Goal: Task Accomplishment & Management: Complete application form

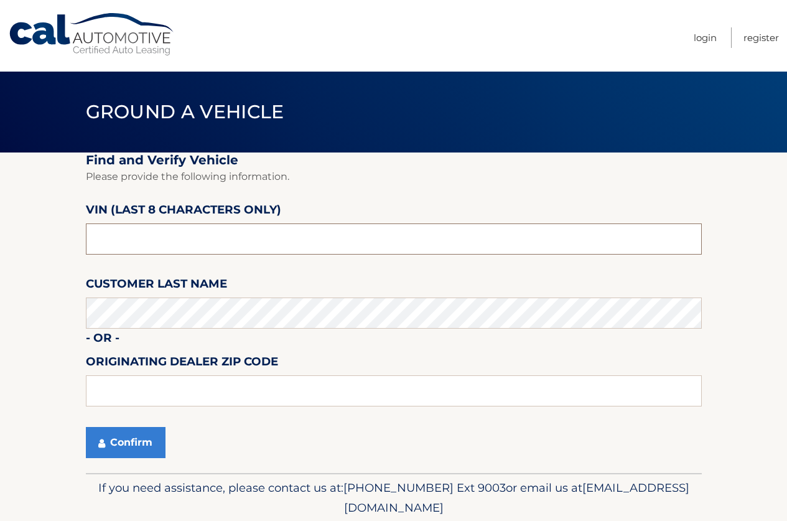
click at [207, 243] on input "text" at bounding box center [394, 238] width 616 height 31
type input "ND530622"
click at [152, 446] on button "Confirm" at bounding box center [126, 442] width 80 height 31
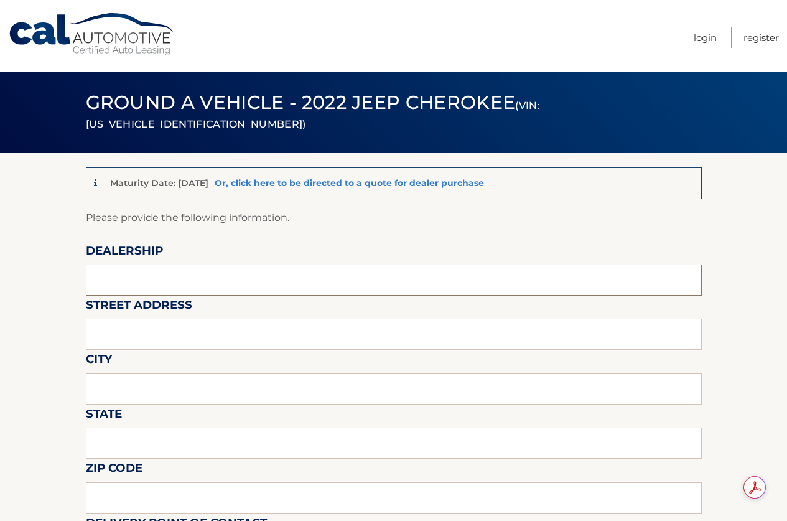
click at [246, 269] on input "text" at bounding box center [394, 279] width 616 height 31
type input "Reedman Toll"
type input "[STREET_ADDRESS]"
type input "LANGHORNE"
type input "PA"
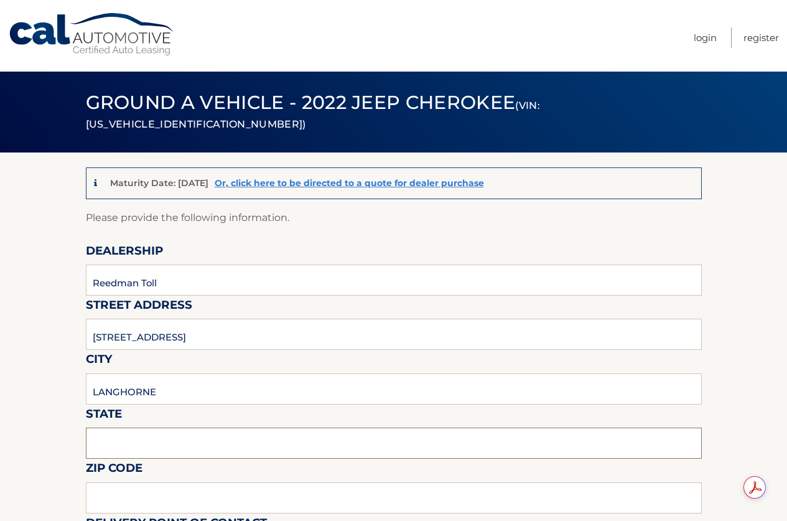
type input "19047"
type input "[PERSON_NAME]"
type input "2157574961"
type input "[EMAIL_ADDRESS][DOMAIN_NAME]"
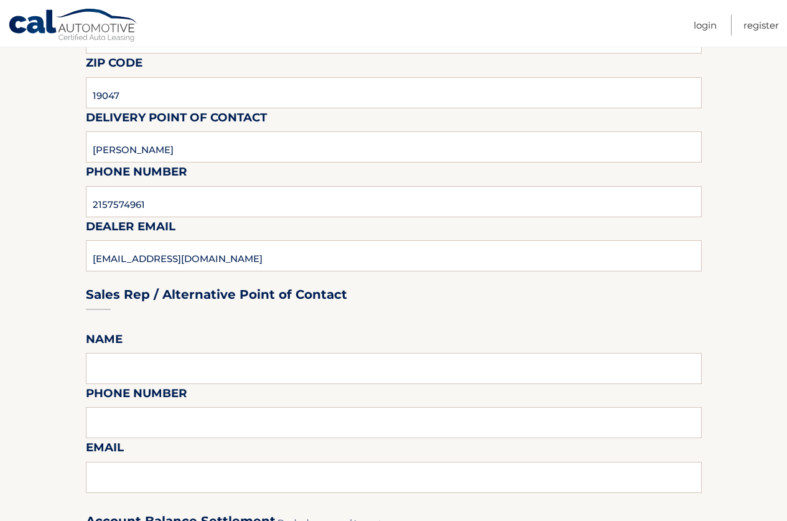
scroll to position [436, 0]
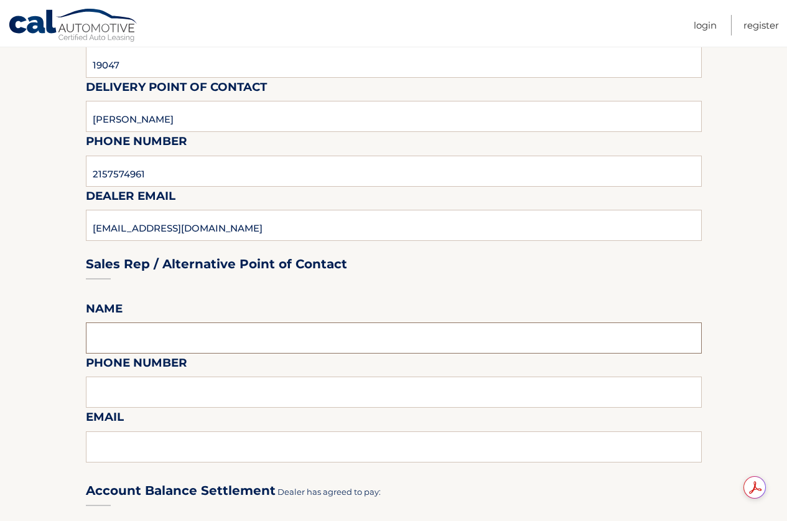
click at [159, 337] on input "text" at bounding box center [394, 337] width 616 height 31
type input "[PERSON_NAME]"
type input "2157574961"
type input "[EMAIL_ADDRESS][DOMAIN_NAME]"
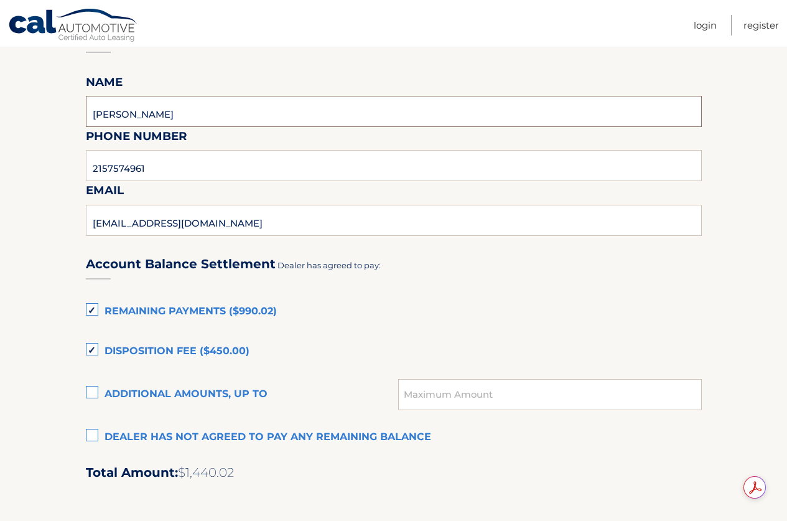
scroll to position [684, 0]
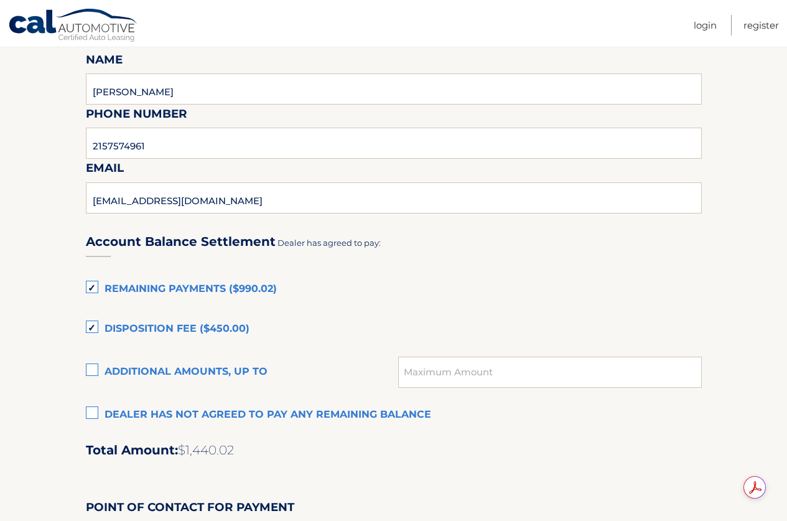
click at [86, 414] on label "Dealer has not agreed to pay any remaining balance" at bounding box center [394, 415] width 616 height 25
click at [0, 0] on input "Dealer has not agreed to pay any remaining balance" at bounding box center [0, 0] width 0 height 0
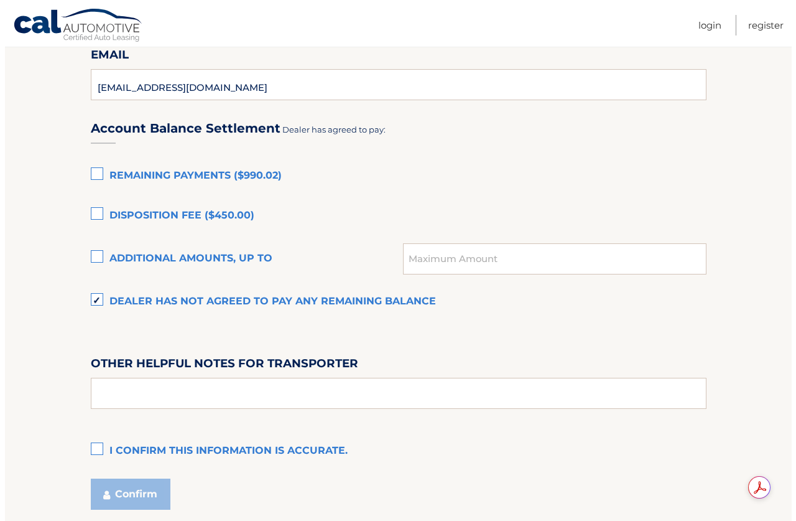
scroll to position [809, 0]
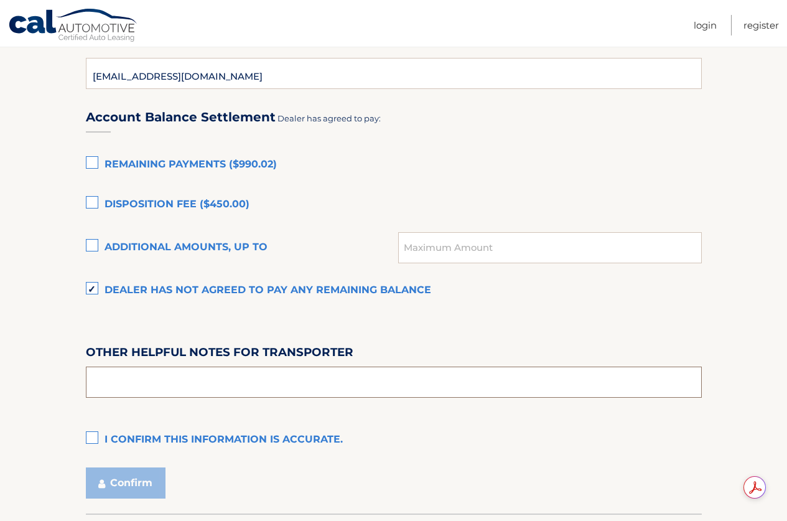
click at [141, 368] on input "text" at bounding box center [394, 381] width 616 height 31
type input "PICK UP FROM 9-4 M-F SAT 9-2, COME TO THE LEASE RETURN/APPRAISAL BUILDING BEHIN…"
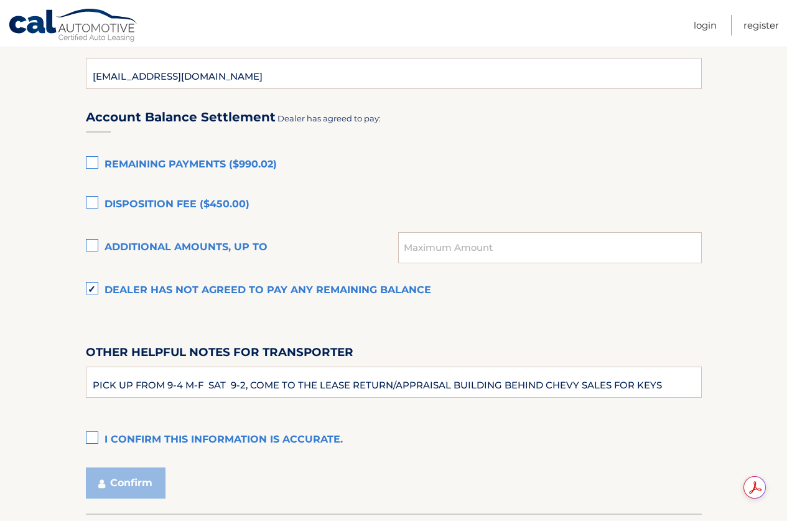
click at [91, 432] on label "I confirm this information is accurate." at bounding box center [394, 439] width 616 height 25
click at [0, 0] on input "I confirm this information is accurate." at bounding box center [0, 0] width 0 height 0
click at [136, 478] on button "Confirm" at bounding box center [126, 482] width 80 height 31
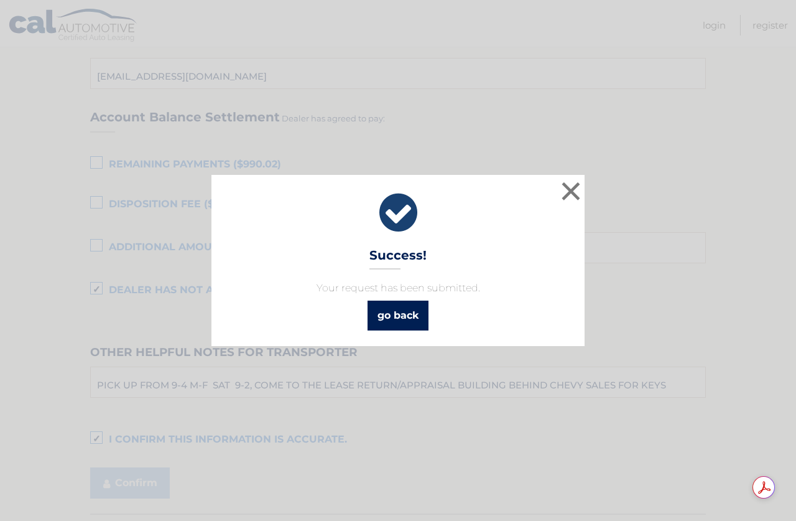
click at [404, 311] on link "go back" at bounding box center [398, 316] width 61 height 30
